Goal: Navigation & Orientation: Find specific page/section

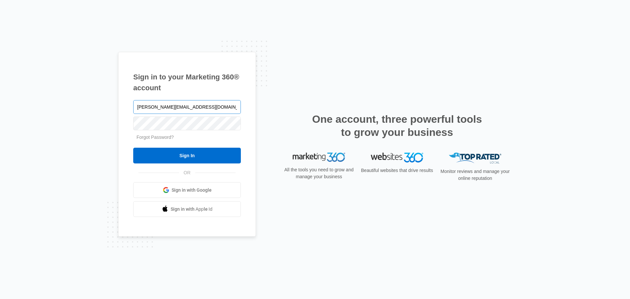
type input "[PERSON_NAME][EMAIL_ADDRESS][DOMAIN_NAME]"
click at [133, 148] on input "Sign In" at bounding box center [187, 156] width 108 height 16
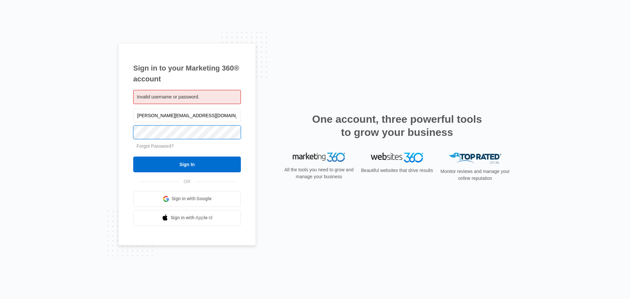
click at [133, 156] on input "Sign In" at bounding box center [187, 164] width 108 height 16
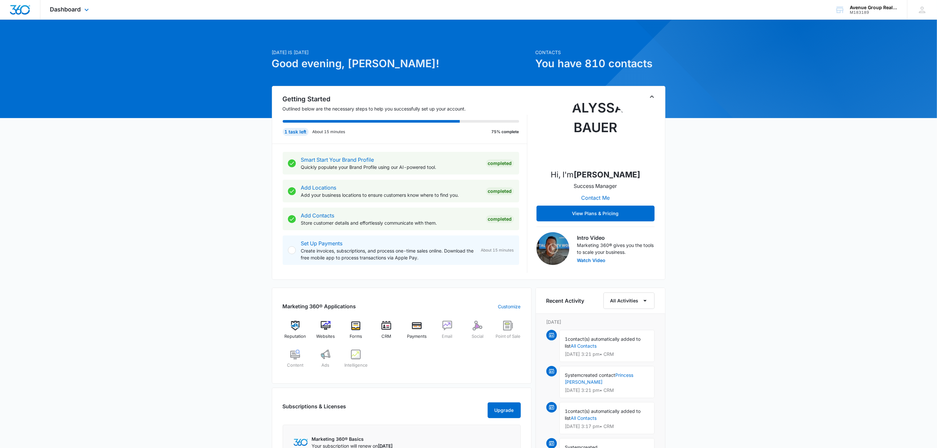
click at [82, 8] on div "Dashboard Apps Reputation Websites Forms CRM Email Social Payments POS Content …" at bounding box center [70, 9] width 60 height 19
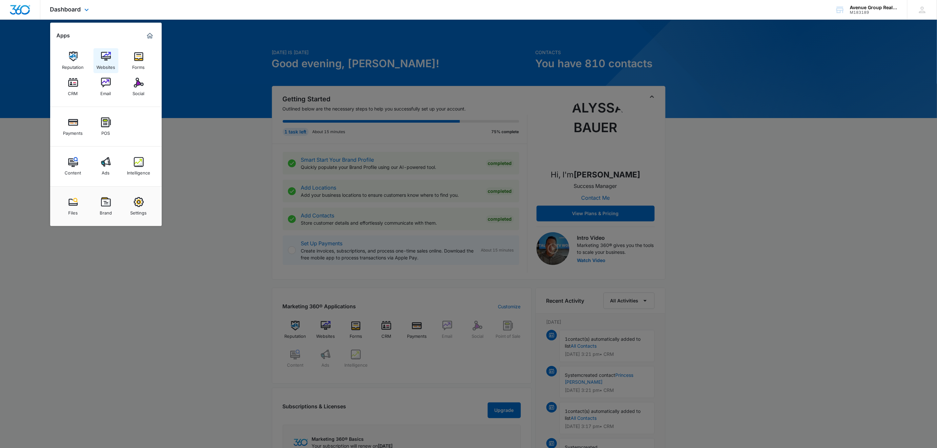
click at [112, 62] on div "Websites" at bounding box center [105, 65] width 19 height 9
